Goal: Find specific page/section: Find specific page/section

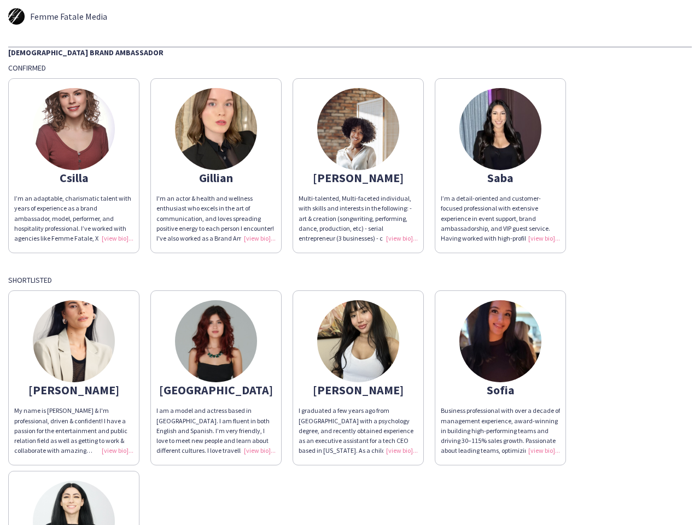
click at [350, 262] on div "[DEMOGRAPHIC_DATA] Brand Ambassador Confirmed Csilla I’m an adaptable, charisma…" at bounding box center [349, 346] width 683 height 600
click at [74, 166] on img at bounding box center [74, 129] width 82 height 82
click at [216, 166] on img at bounding box center [216, 129] width 82 height 82
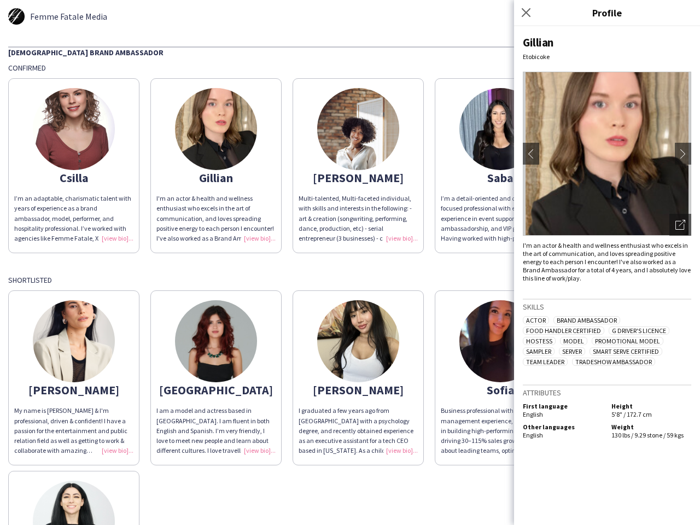
click at [358, 166] on img at bounding box center [358, 129] width 82 height 82
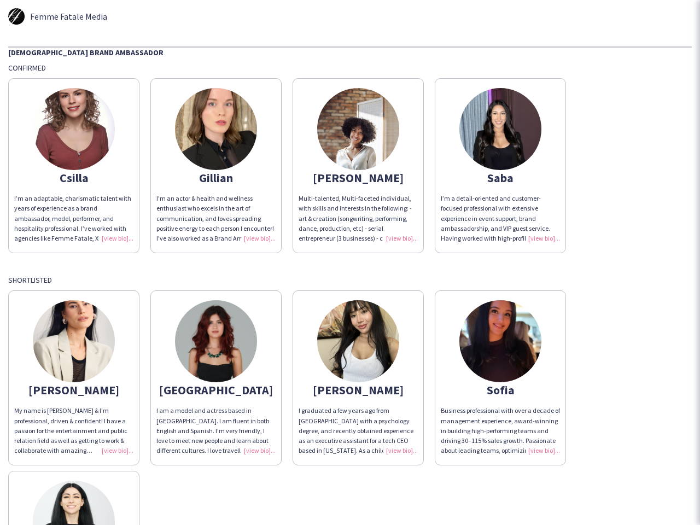
click at [500, 166] on img at bounding box center [500, 129] width 82 height 82
click at [74, 378] on img at bounding box center [74, 341] width 82 height 82
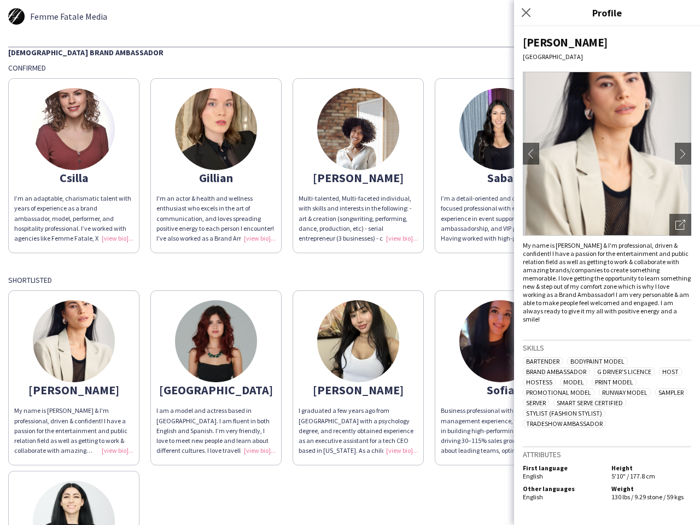
click at [216, 378] on img at bounding box center [216, 341] width 82 height 82
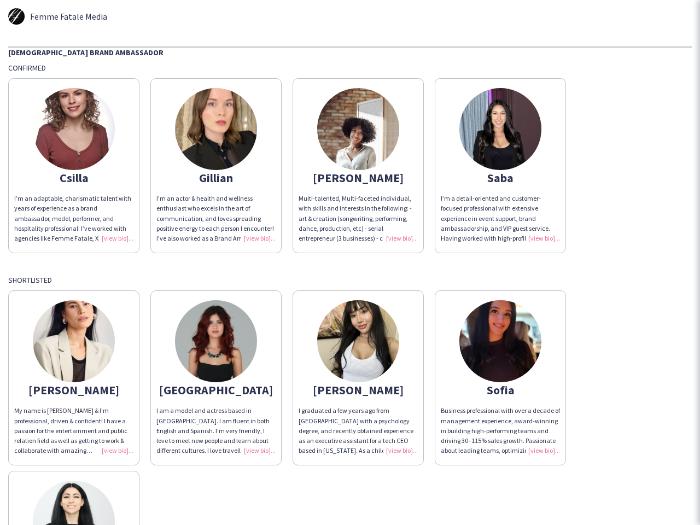
click at [358, 378] on img at bounding box center [358, 341] width 82 height 82
click at [500, 378] on img at bounding box center [500, 341] width 82 height 82
click at [74, 497] on img at bounding box center [74, 521] width 82 height 82
